Goal: Information Seeking & Learning: Understand process/instructions

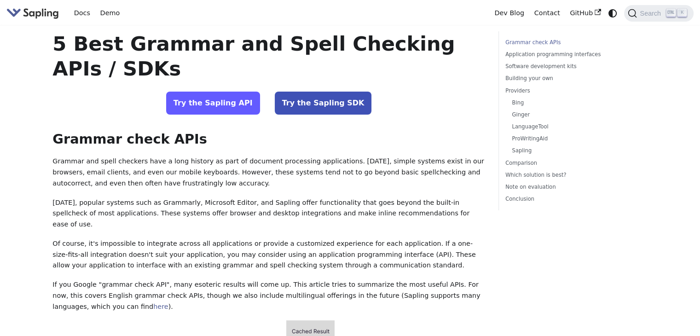
click at [239, 105] on link "Try the Sapling API" at bounding box center [213, 103] width 94 height 23
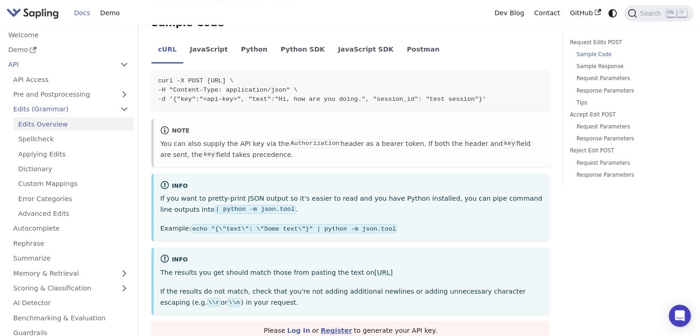
scroll to position [230, 0]
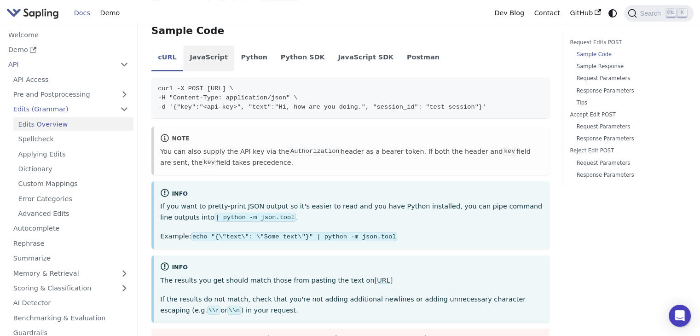
click at [209, 60] on li "JavaScript" at bounding box center [208, 59] width 51 height 26
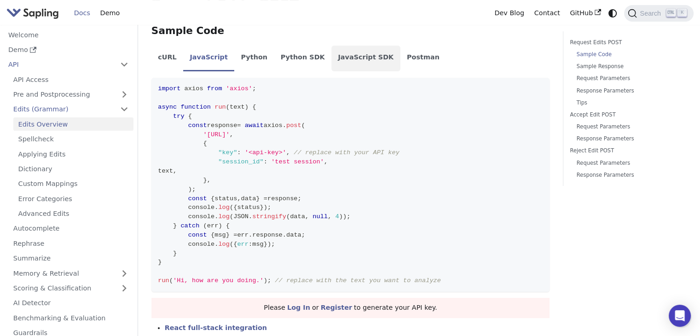
click at [337, 59] on li "JavaScript SDK" at bounding box center [366, 59] width 69 height 26
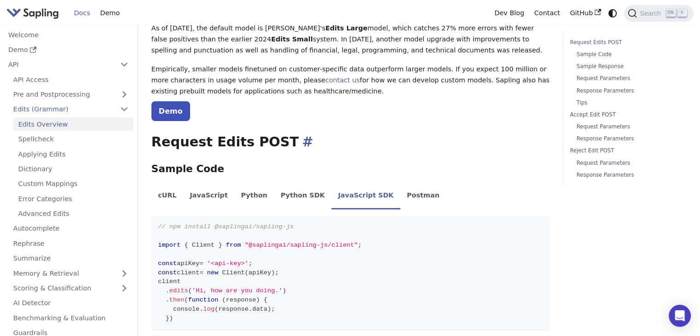
scroll to position [92, 0]
click at [168, 198] on li "cURL" at bounding box center [167, 197] width 32 height 26
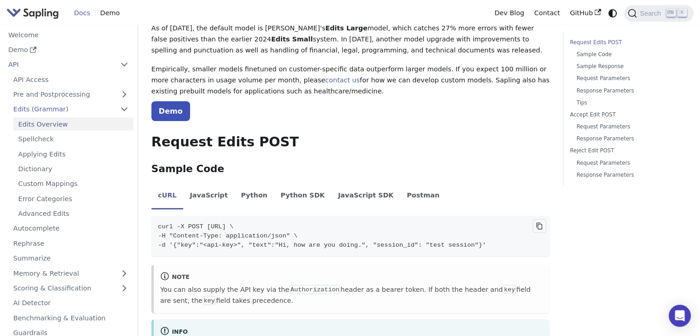
click at [536, 222] on icon "Copy code to clipboard" at bounding box center [539, 225] width 7 height 7
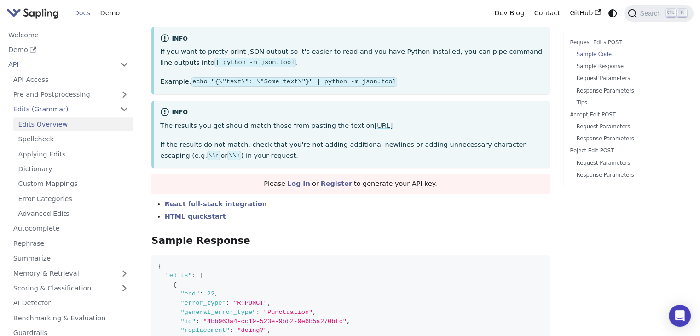
scroll to position [460, 0]
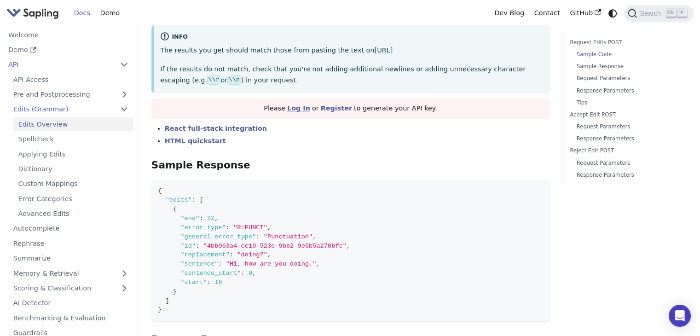
click at [304, 109] on link "Log In" at bounding box center [298, 108] width 23 height 7
